Goal: Information Seeking & Learning: Learn about a topic

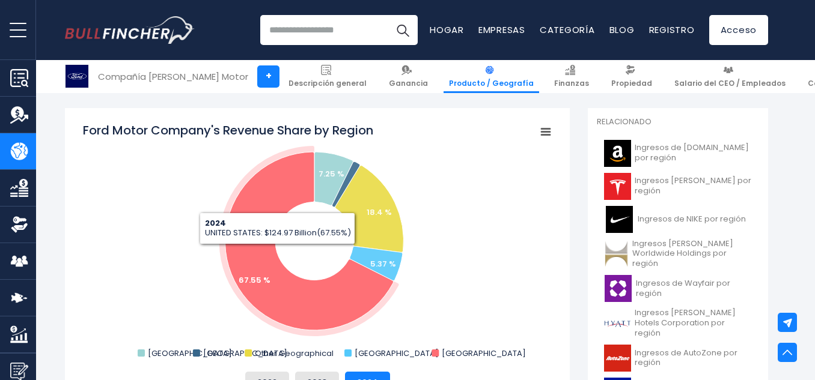
scroll to position [361, 0]
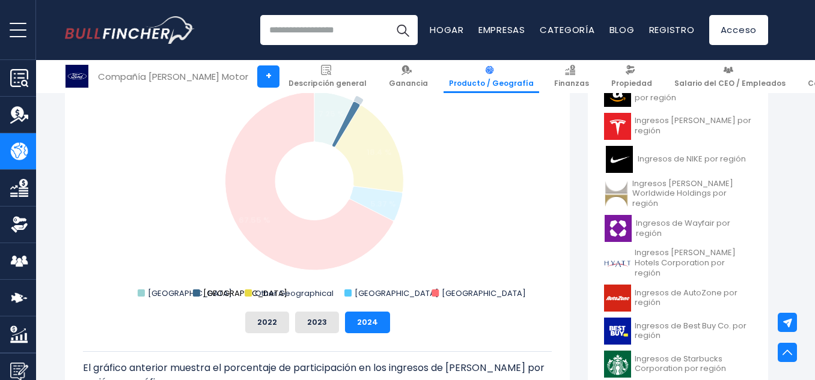
click at [213, 295] on text "MEXICO" at bounding box center [245, 293] width 84 height 11
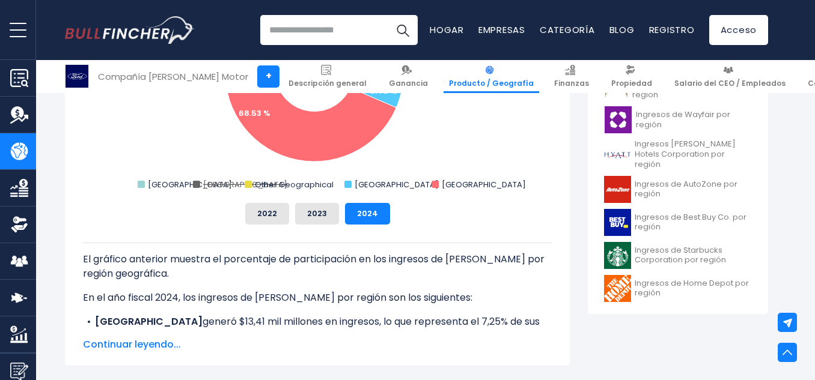
scroll to position [541, 0]
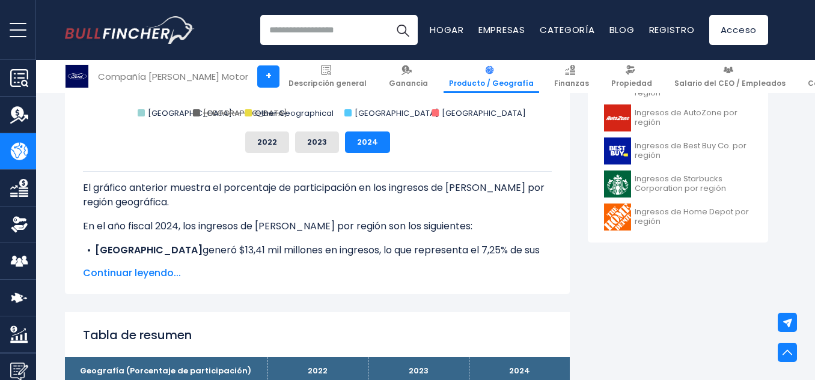
click at [156, 273] on font "Continuar leyendo..." at bounding box center [132, 273] width 98 height 14
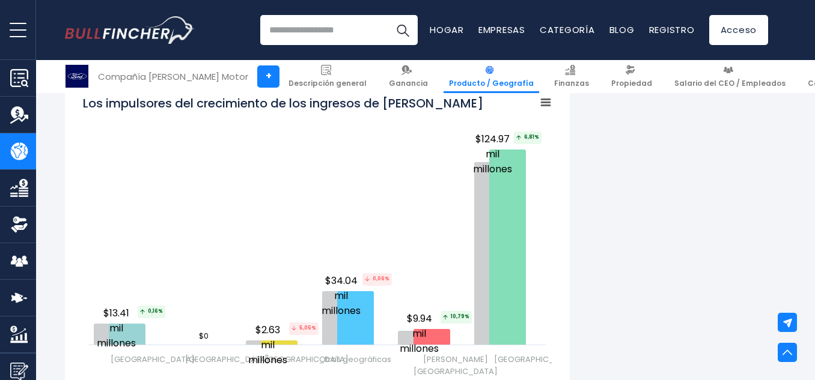
scroll to position [1803, 0]
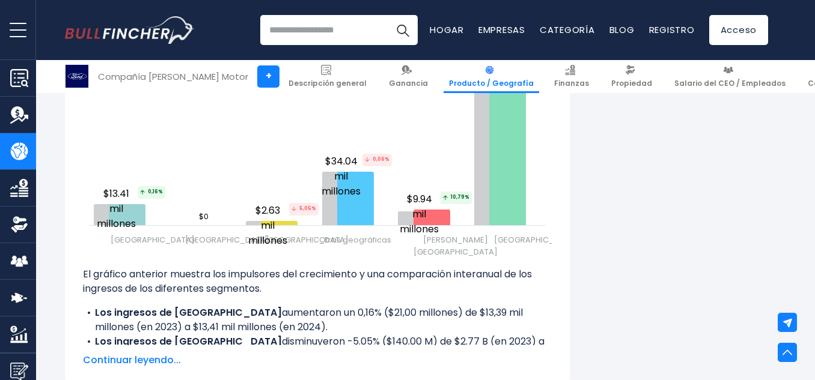
click at [153, 353] on font "Continuar leyendo..." at bounding box center [132, 360] width 98 height 14
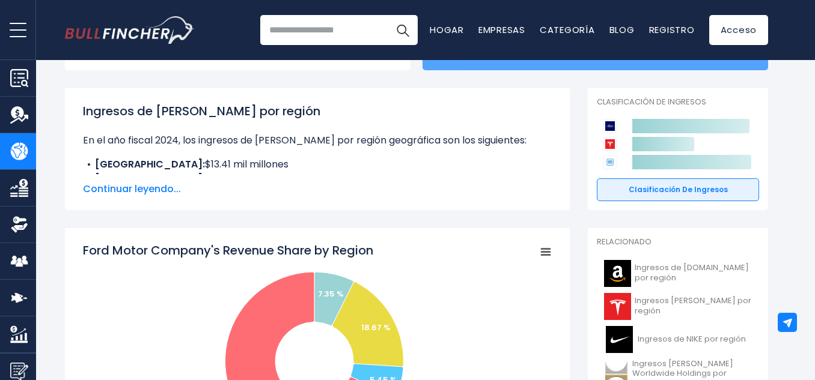
scroll to position [0, 0]
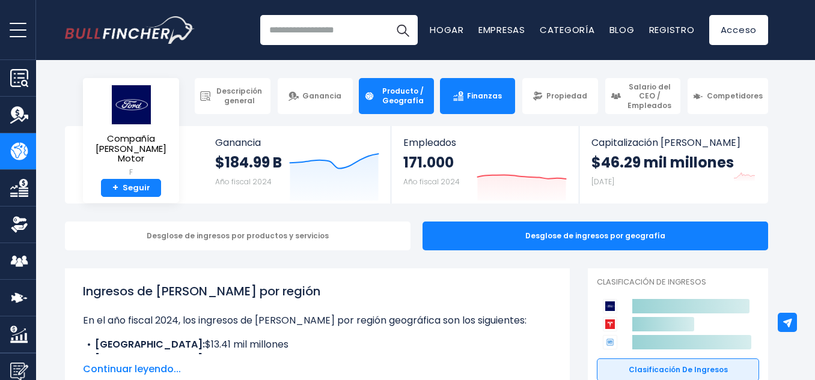
click at [471, 99] on font "Finanzas" at bounding box center [484, 96] width 35 height 10
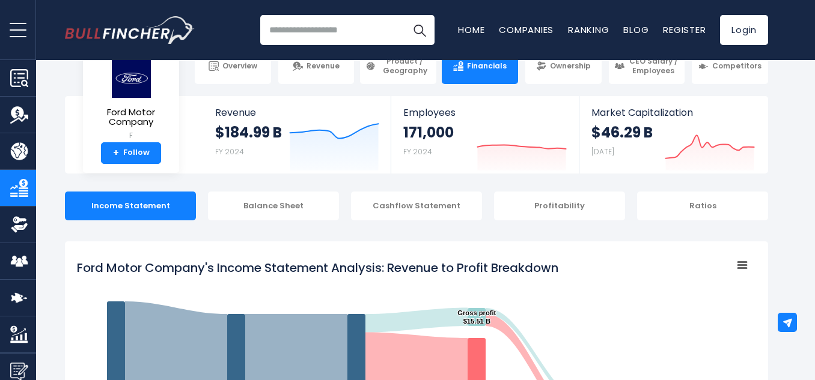
scroll to position [60, 0]
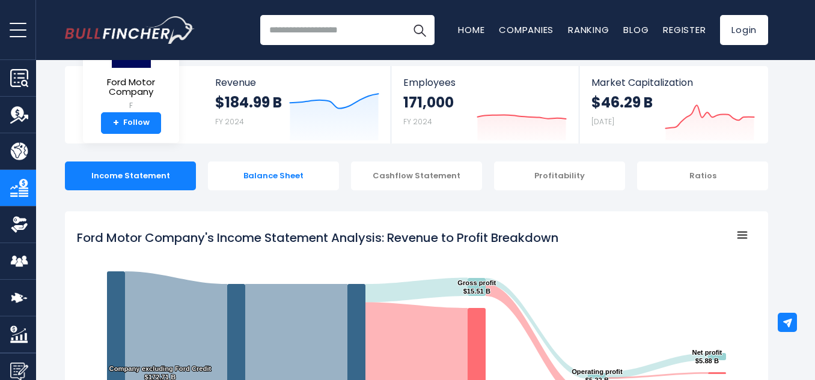
click at [302, 180] on div "Balance Sheet" at bounding box center [273, 176] width 131 height 29
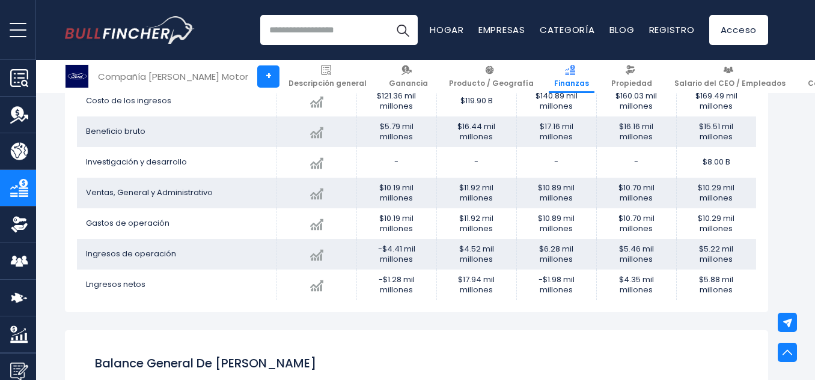
scroll to position [721, 0]
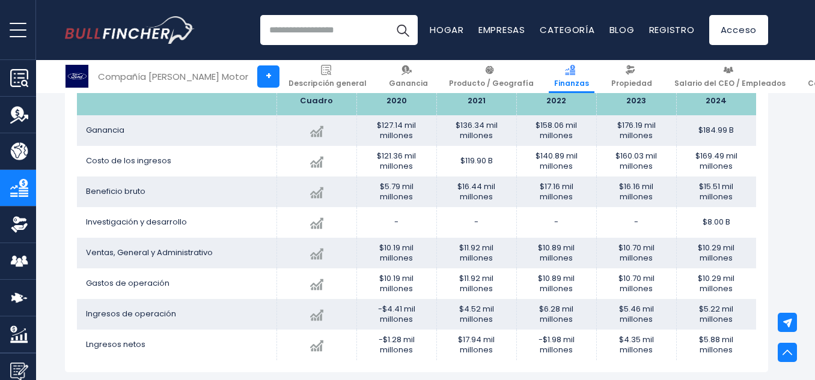
click at [728, 252] on font "$10.29 mil millones" at bounding box center [716, 253] width 37 height 22
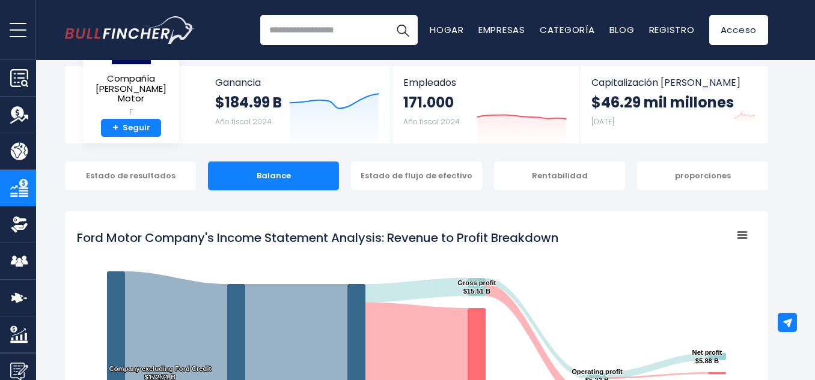
scroll to position [0, 0]
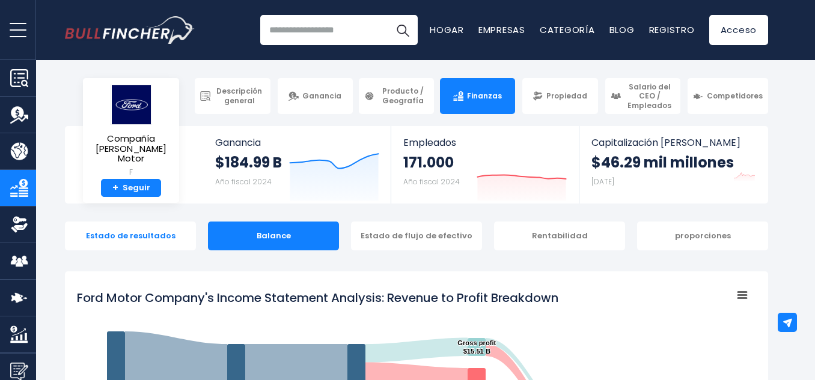
click at [150, 239] on font "Estado de resultados" at bounding box center [131, 235] width 90 height 11
click at [112, 239] on font "Estado de resultados" at bounding box center [131, 235] width 90 height 11
click at [147, 244] on div "Estado de resultados" at bounding box center [130, 236] width 131 height 29
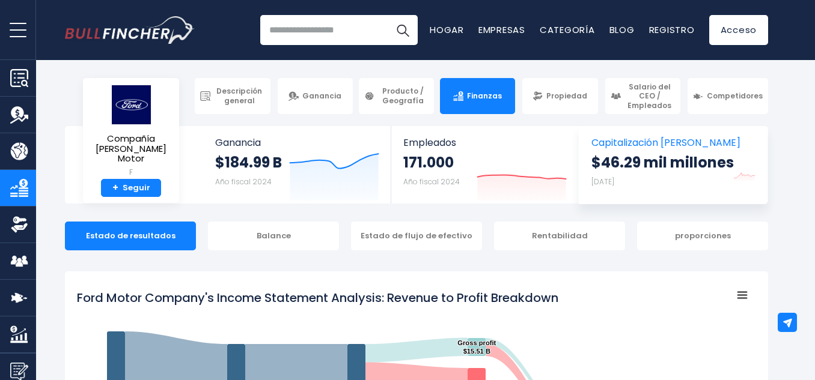
click at [623, 162] on font "$46.29 mil millones" at bounding box center [662, 163] width 142 height 20
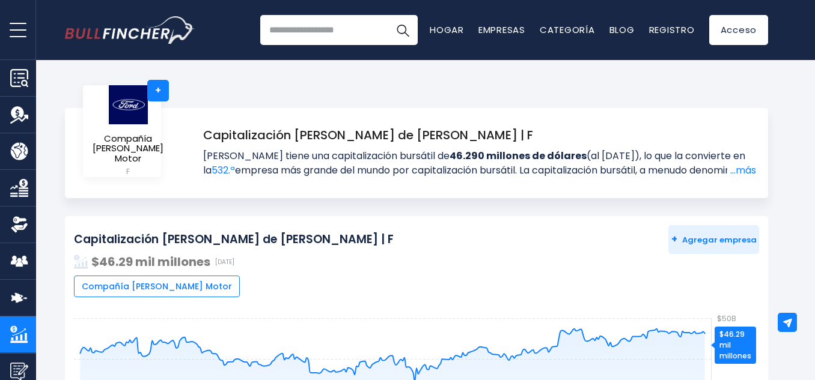
click at [7, 188] on link "Finanzas" at bounding box center [18, 188] width 36 height 36
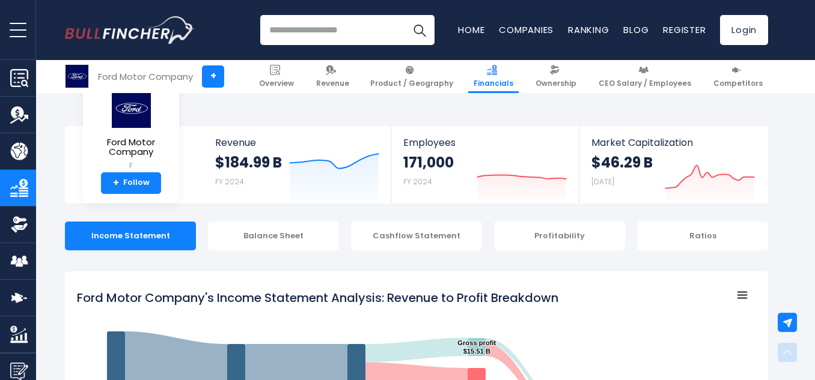
click at [17, 143] on img "Company Product/Geography" at bounding box center [19, 151] width 18 height 18
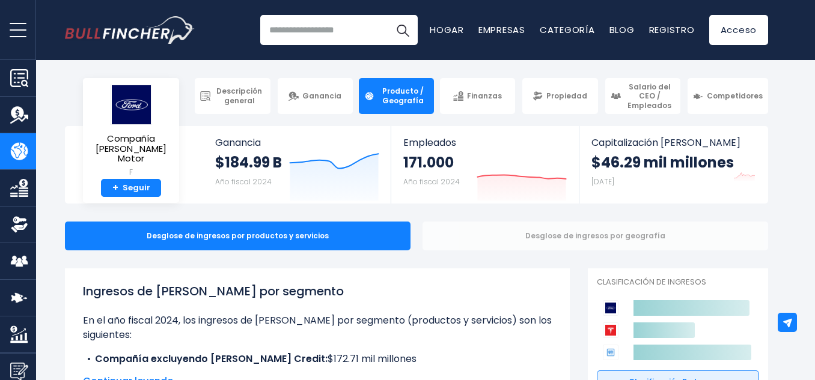
click at [574, 241] on font "Desglose de ingresos por geografía" at bounding box center [595, 236] width 140 height 10
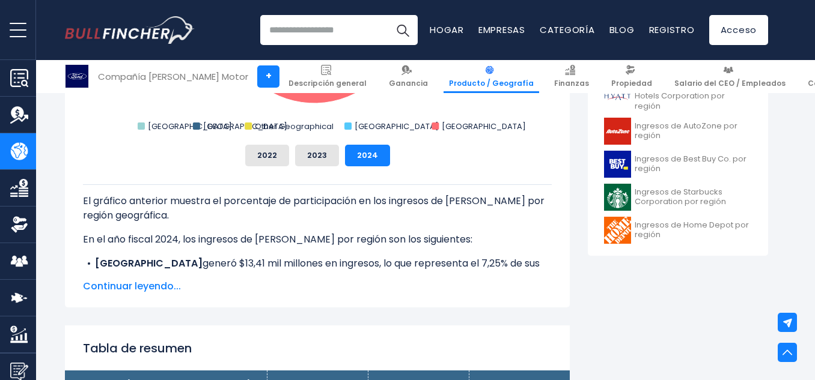
scroll to position [541, 0]
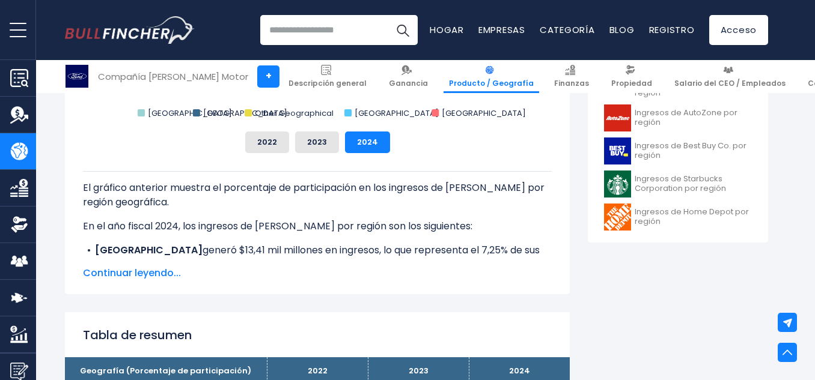
click at [157, 274] on font "Continuar leyendo..." at bounding box center [132, 273] width 98 height 14
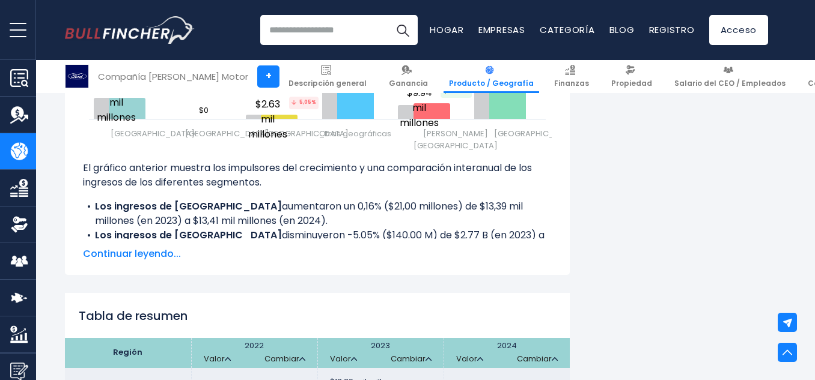
scroll to position [1923, 0]
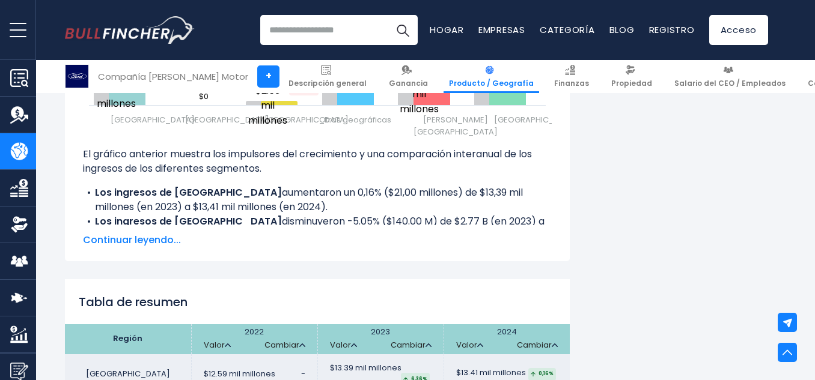
click at [115, 247] on font "Continuar leyendo..." at bounding box center [132, 240] width 98 height 14
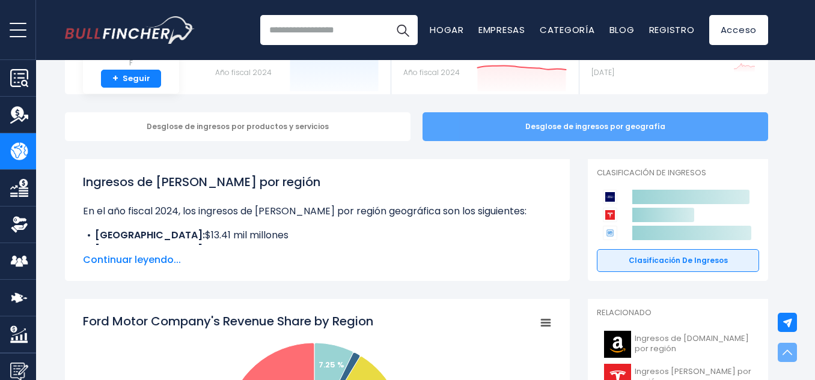
scroll to position [0, 0]
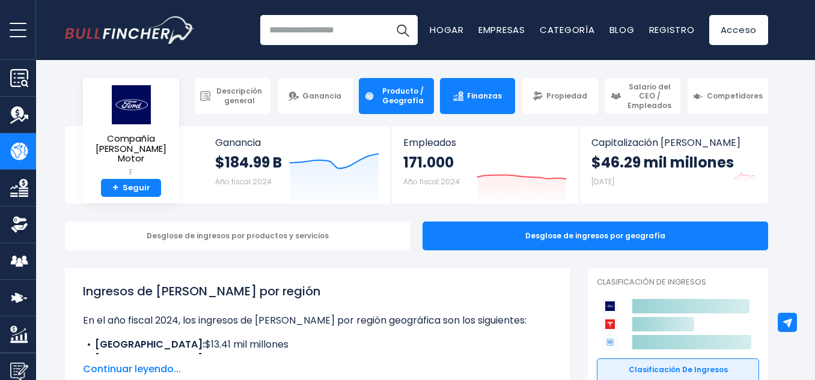
click at [474, 100] on font "Finanzas" at bounding box center [484, 96] width 35 height 10
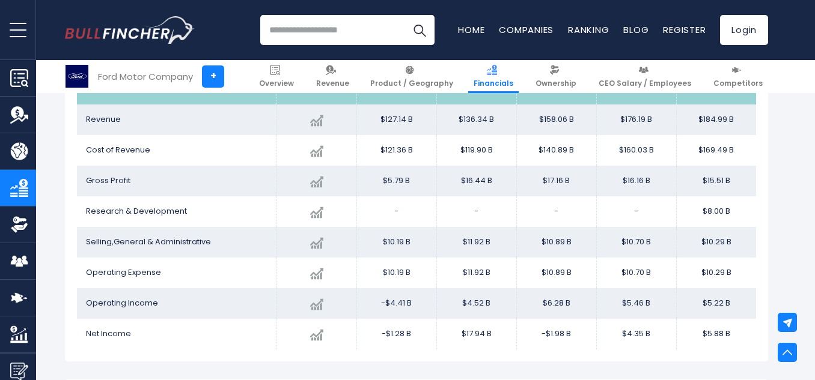
scroll to position [711, 0]
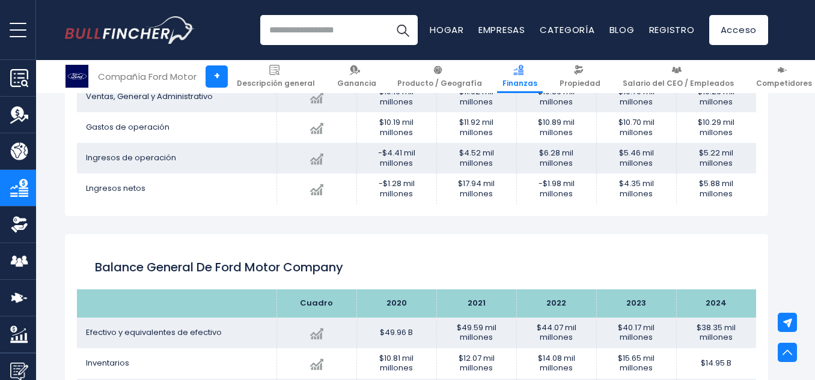
scroll to position [831, 0]
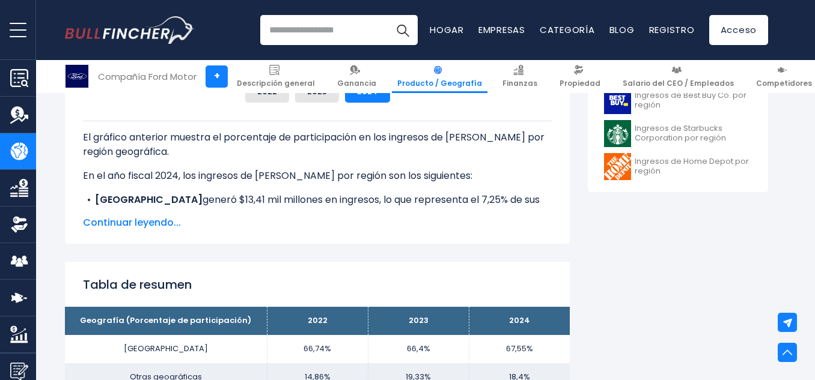
scroll to position [601, 0]
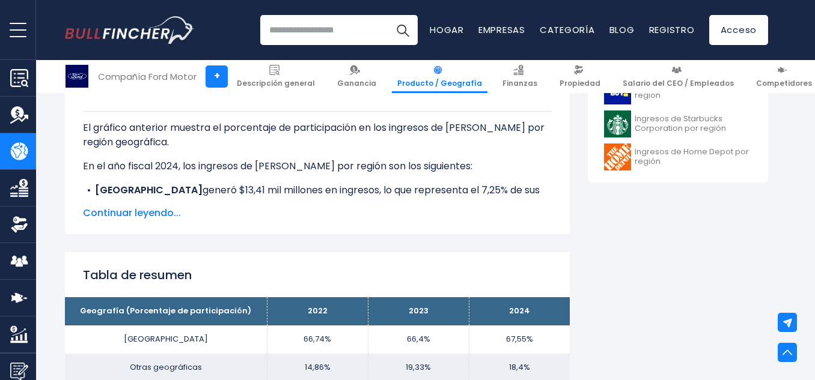
click at [166, 214] on font "Continuar leyendo..." at bounding box center [132, 213] width 98 height 14
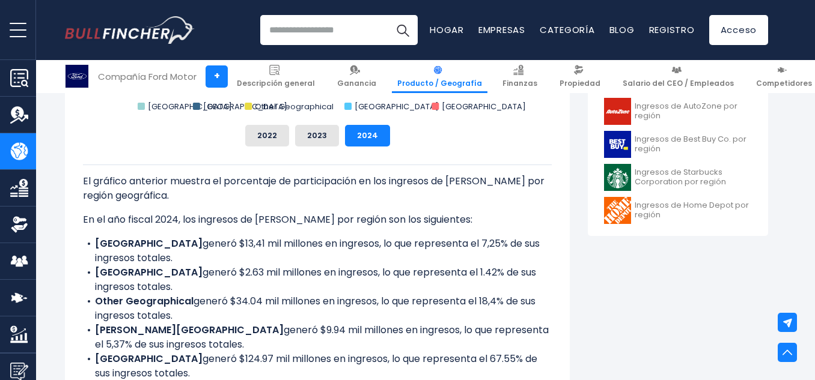
scroll to position [541, 0]
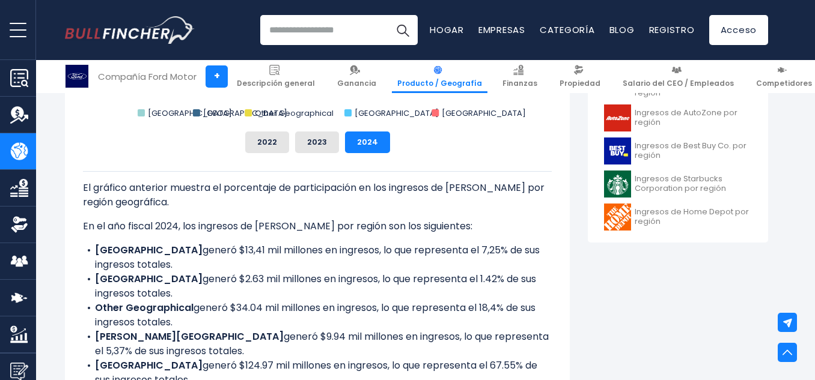
click at [321, 28] on input "search" at bounding box center [338, 30] width 157 height 30
type input "******"
click at [388, 15] on button "Buscar" at bounding box center [403, 30] width 30 height 30
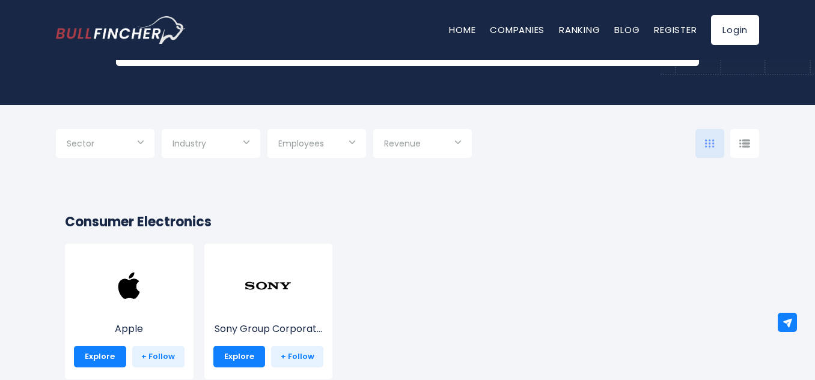
scroll to position [120, 0]
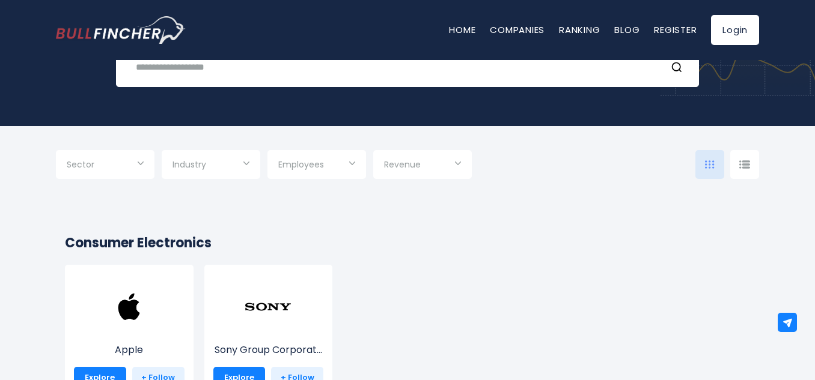
click at [260, 168] on div "Industry" at bounding box center [211, 164] width 99 height 29
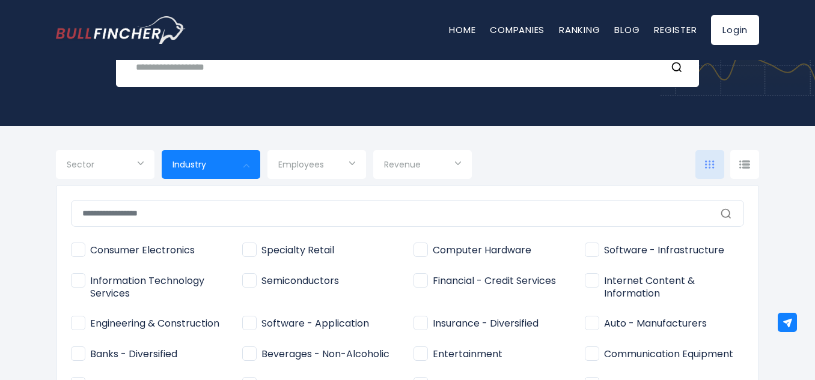
click at [139, 163] on div at bounding box center [407, 190] width 815 height 380
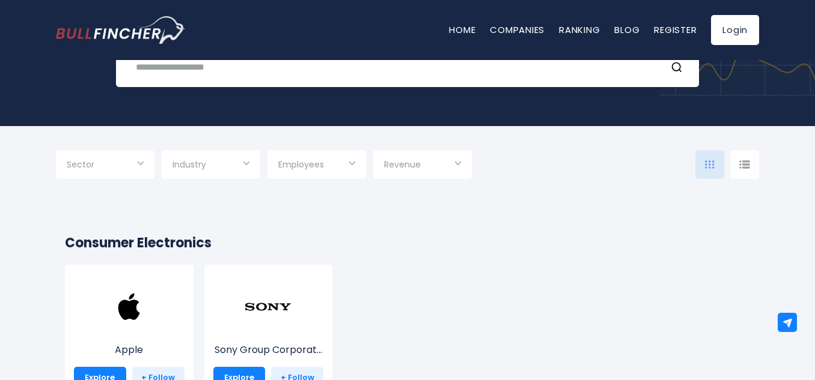
click at [148, 157] on div "Sector" at bounding box center [105, 164] width 99 height 29
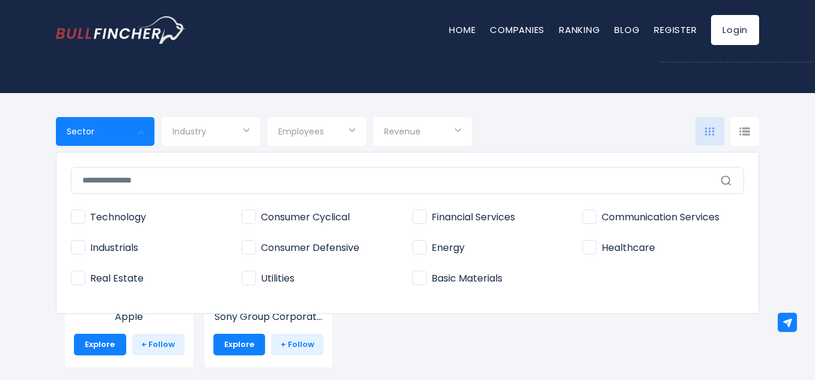
scroll to position [180, 0]
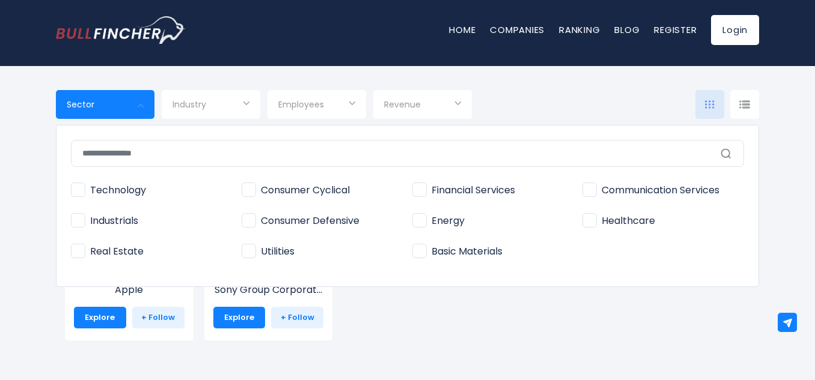
click at [78, 221] on span "Industrials" at bounding box center [104, 221] width 67 height 13
type input "**********"
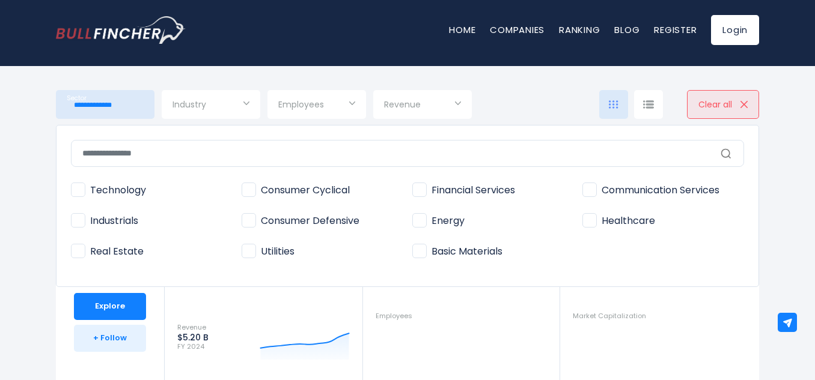
click at [249, 105] on div at bounding box center [407, 190] width 815 height 380
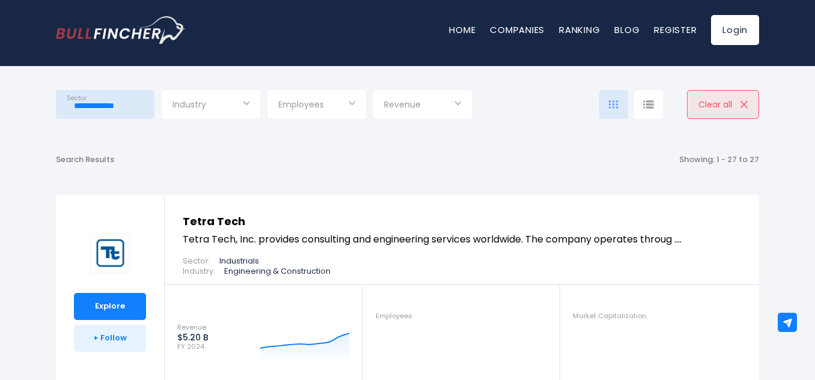
click at [249, 102] on div "Industry" at bounding box center [211, 104] width 99 height 29
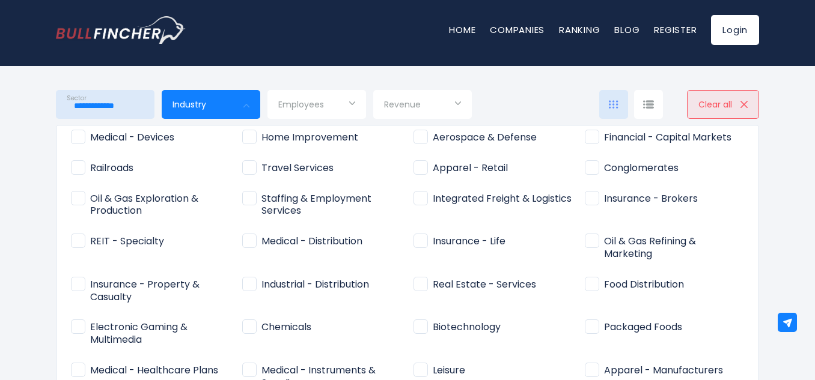
scroll to position [439, 0]
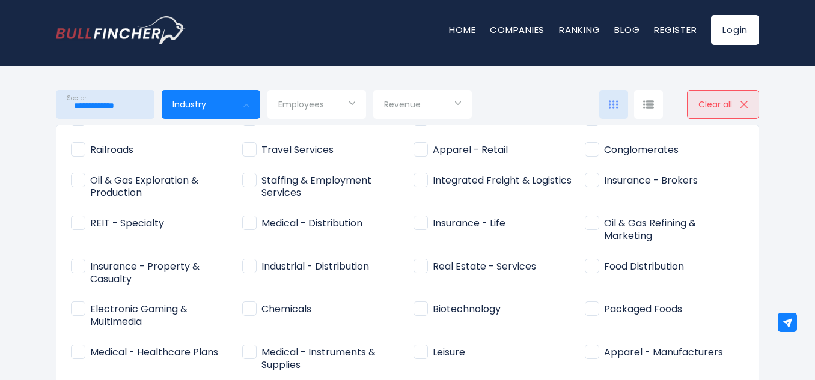
click at [755, 97] on div at bounding box center [407, 190] width 815 height 380
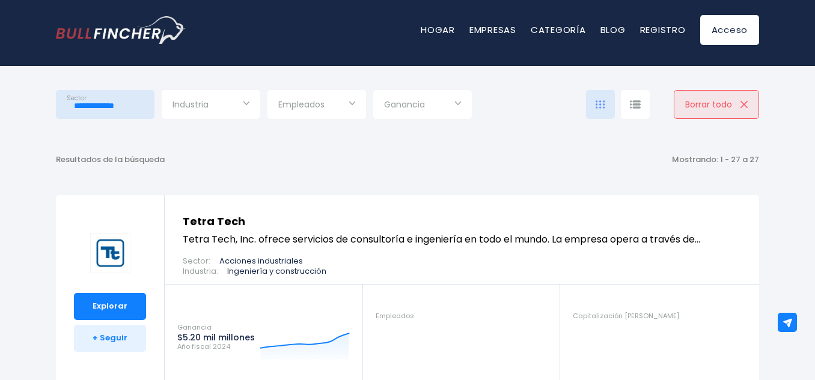
click at [245, 104] on div "Industria" at bounding box center [211, 104] width 99 height 29
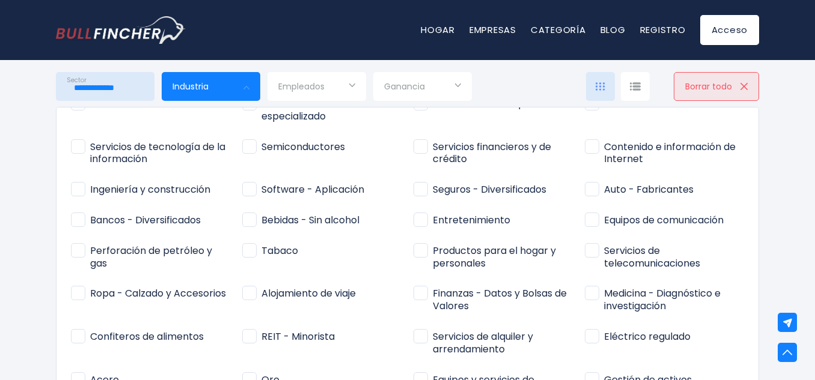
scroll to position [68, 0]
click at [587, 189] on span "Auto - Fabricantes" at bounding box center [639, 190] width 109 height 13
type input "**********"
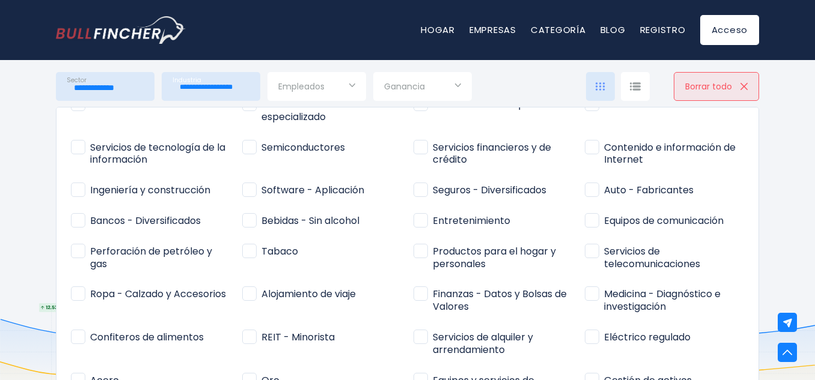
click at [784, 126] on div at bounding box center [407, 190] width 815 height 380
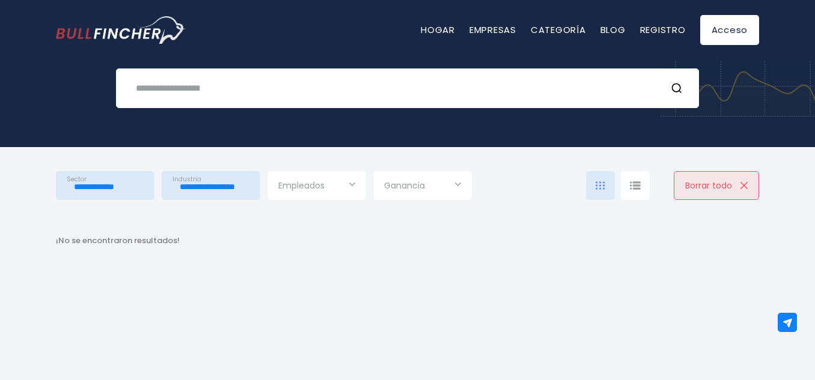
scroll to position [120, 0]
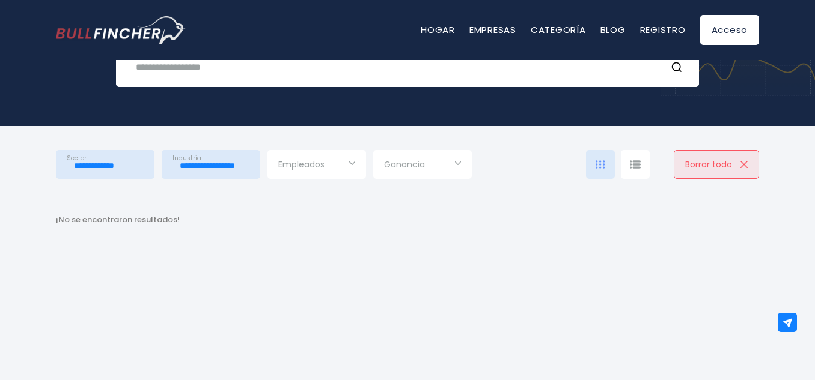
click at [132, 168] on input "**********" at bounding box center [105, 166] width 77 height 22
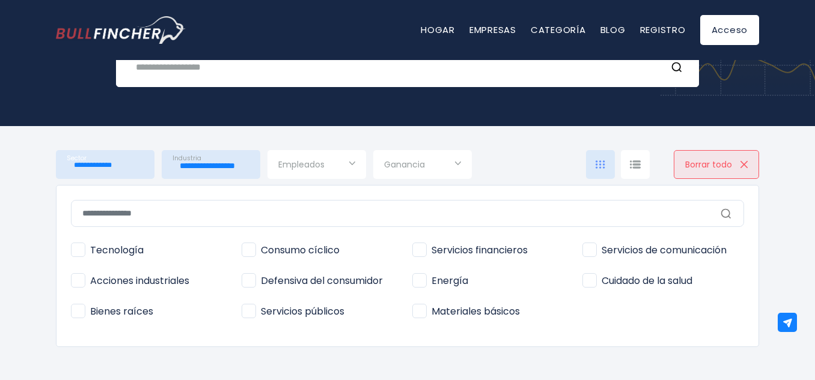
click at [78, 282] on span "Acciones industriales" at bounding box center [130, 281] width 118 height 13
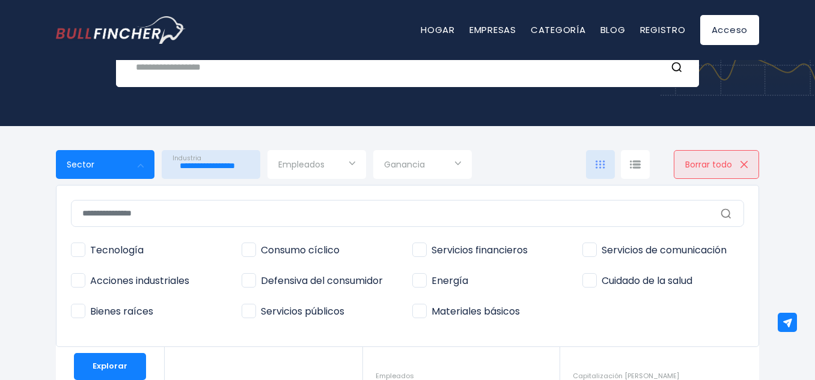
click at [229, 162] on div at bounding box center [407, 190] width 815 height 380
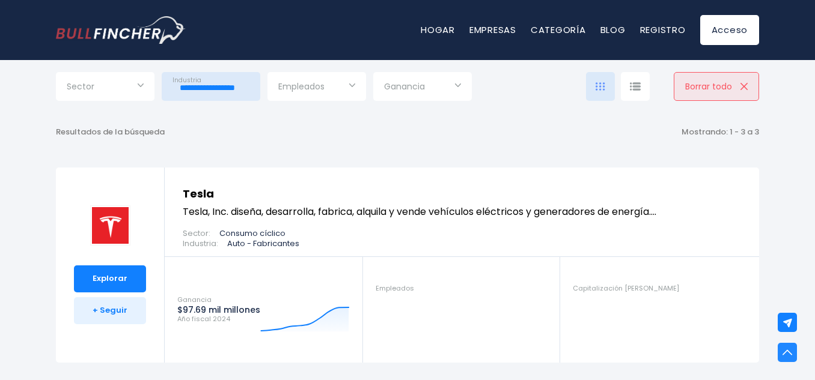
scroll to position [180, 0]
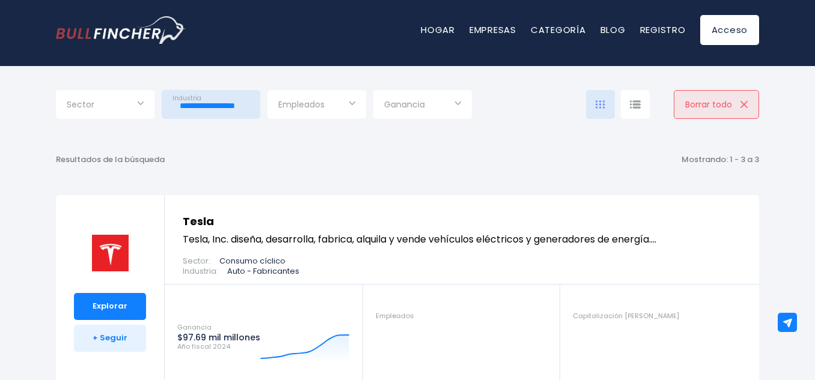
click at [459, 105] on div "Ganancia" at bounding box center [422, 104] width 99 height 29
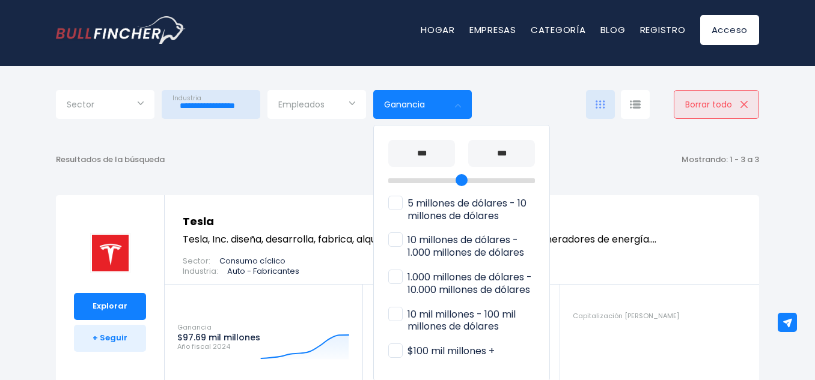
click at [460, 107] on div at bounding box center [407, 190] width 815 height 380
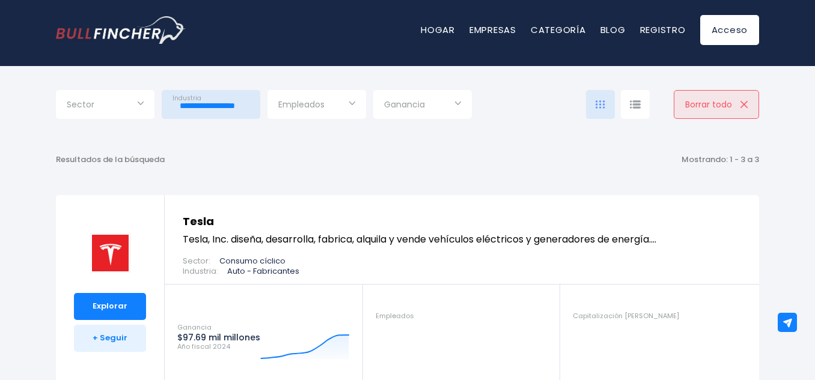
click at [238, 114] on input "**********" at bounding box center [210, 106] width 77 height 22
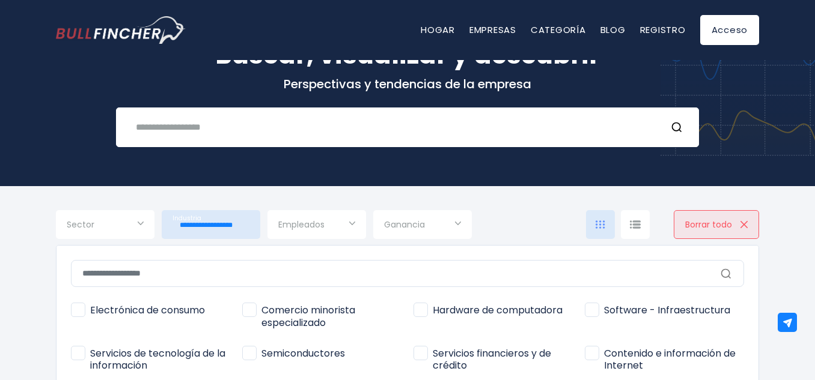
scroll to position [120, 0]
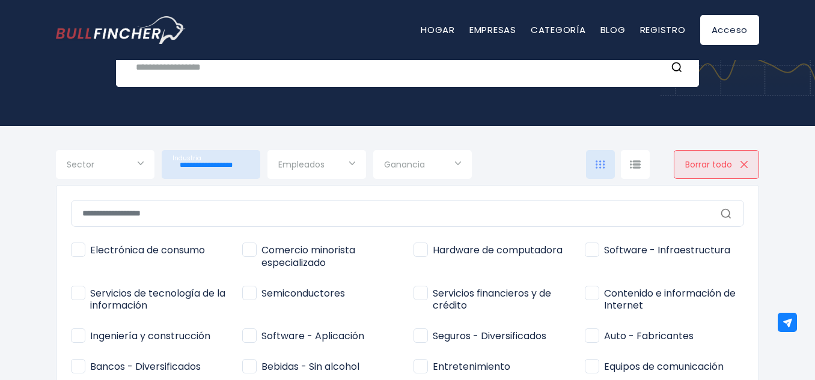
click at [790, 183] on div at bounding box center [407, 190] width 815 height 380
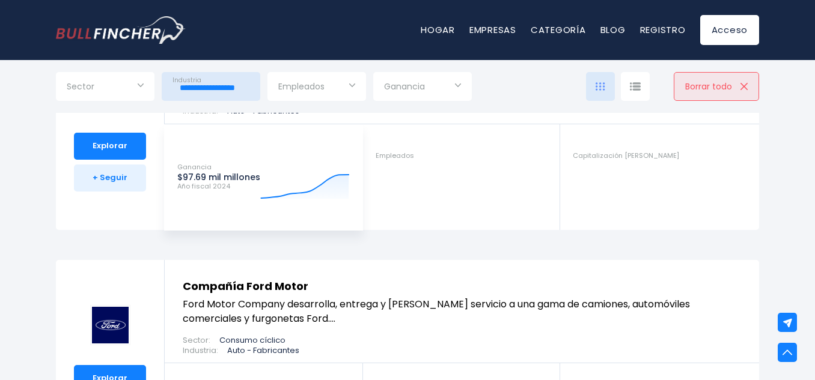
scroll to position [240, 0]
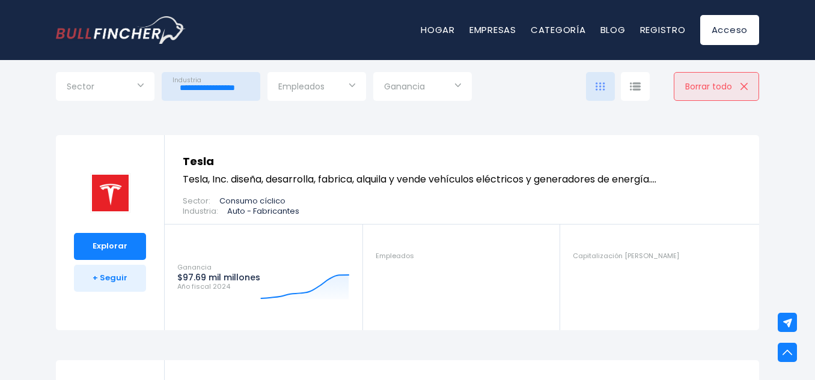
click at [198, 162] on font "Tesla" at bounding box center [198, 161] width 31 height 15
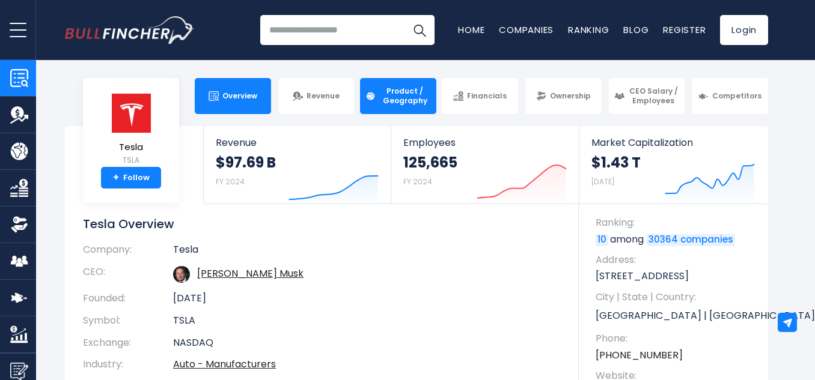
click at [393, 99] on span "Product / Geography" at bounding box center [405, 96] width 52 height 19
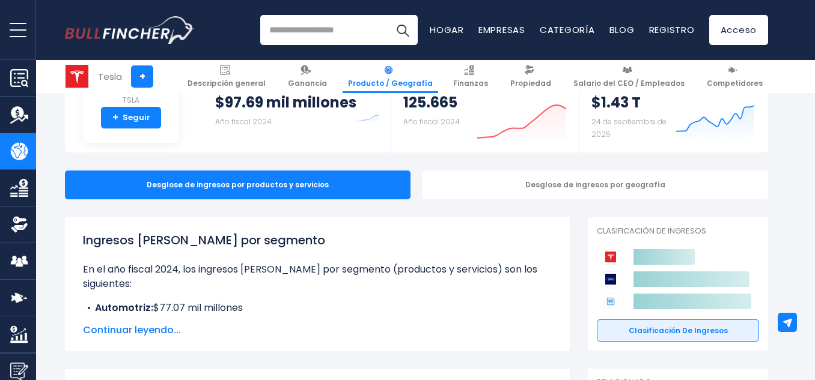
scroll to position [120, 0]
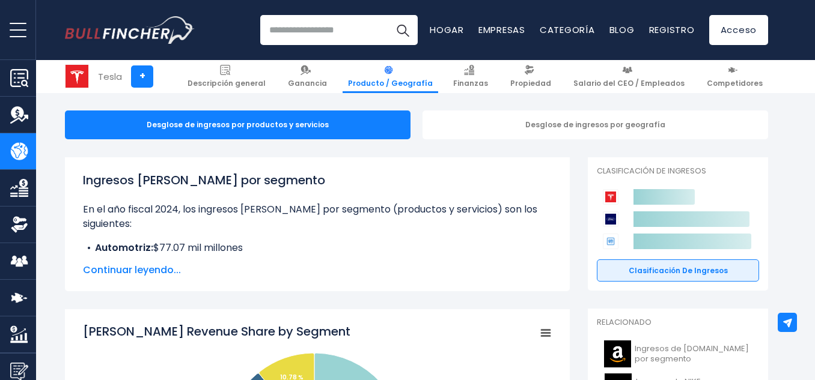
click at [150, 271] on font "Continuar leyendo..." at bounding box center [132, 270] width 98 height 14
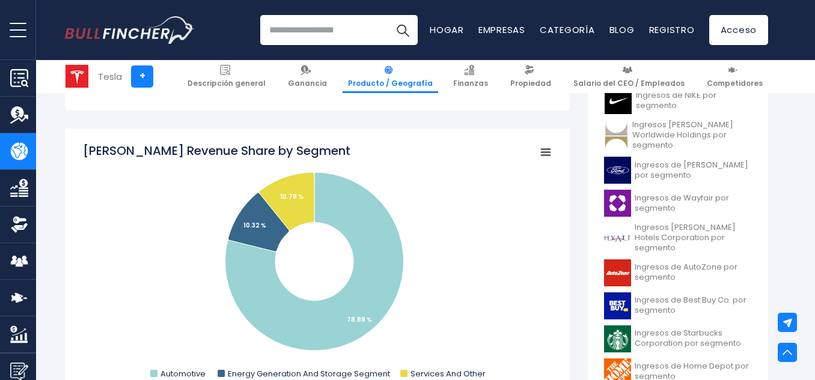
scroll to position [421, 0]
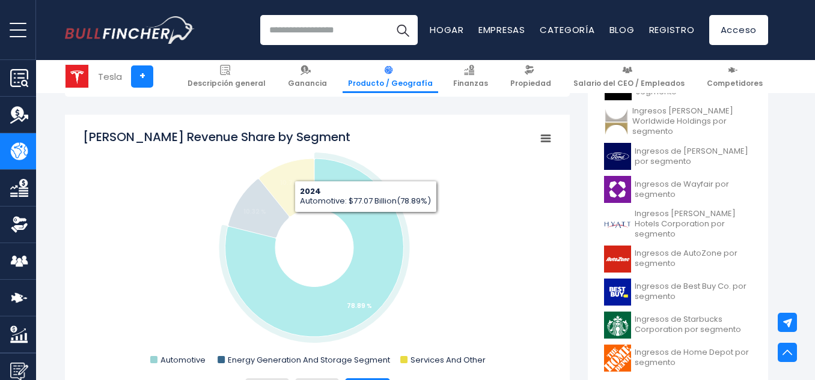
click at [366, 222] on icon "Participación en los ingresos de Tesla por segmento" at bounding box center [314, 248] width 178 height 178
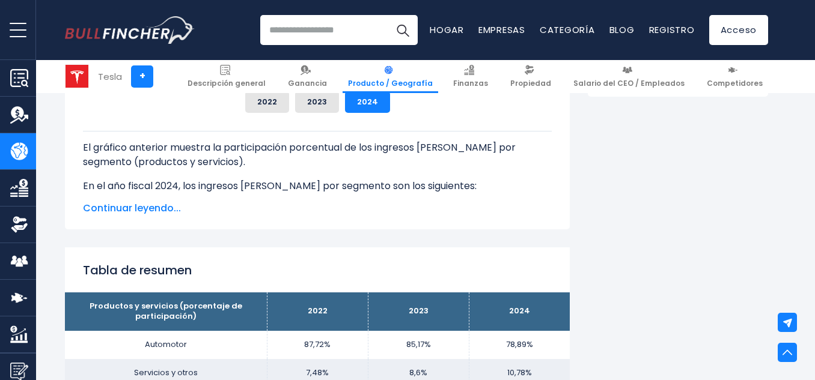
scroll to position [721, 0]
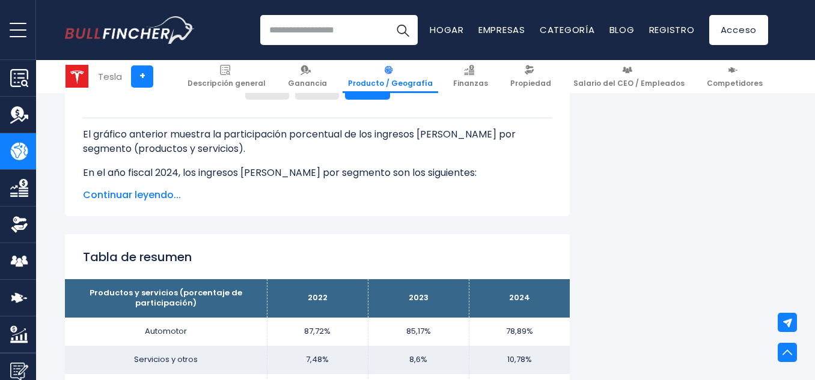
click at [148, 202] on span "Continuar leyendo..." at bounding box center [317, 195] width 469 height 14
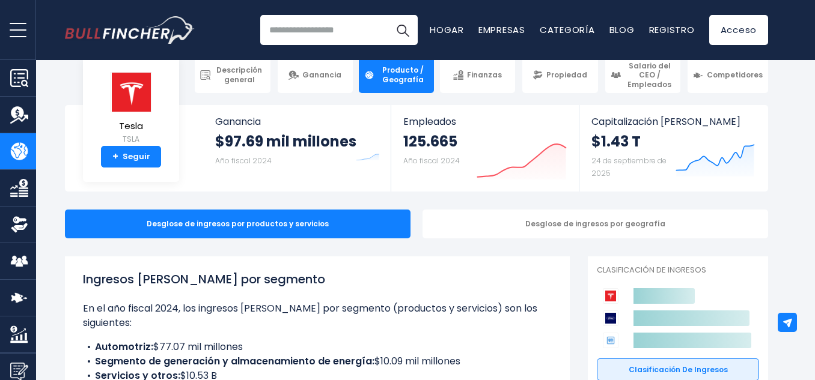
scroll to position [0, 0]
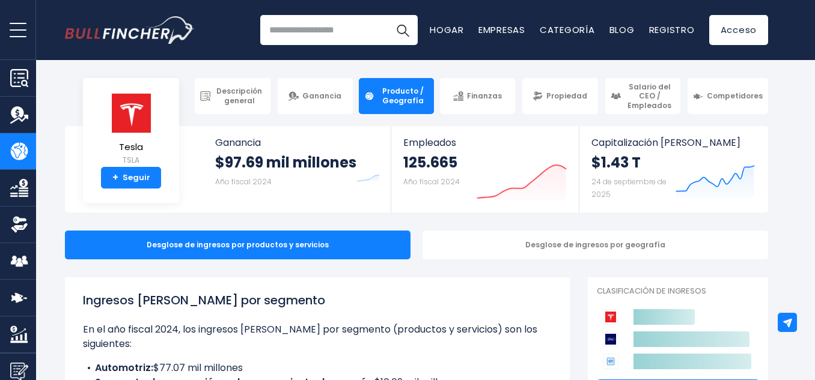
click at [312, 32] on input "search" at bounding box center [338, 30] width 157 height 30
type input "******"
click at [407, 33] on img "Buscar" at bounding box center [403, 30] width 16 height 16
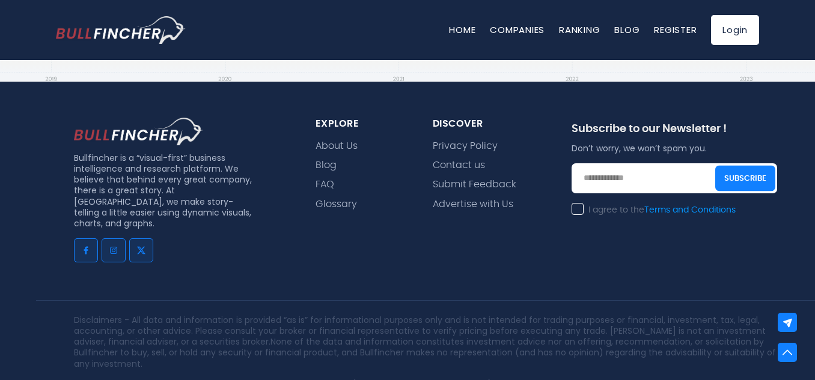
scroll to position [14956, 0]
